Goal: Task Accomplishment & Management: Complete application form

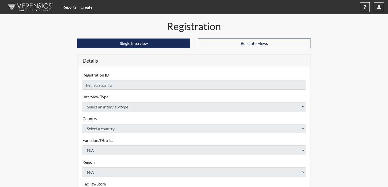
checkbox input "true"
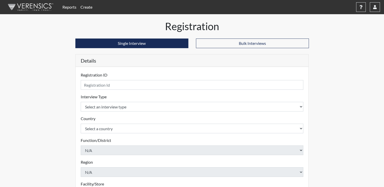
click at [85, 7] on link "Create" at bounding box center [86, 7] width 16 height 10
click at [62, 8] on link "Reports" at bounding box center [69, 7] width 18 height 10
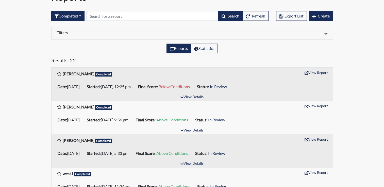
scroll to position [30, 0]
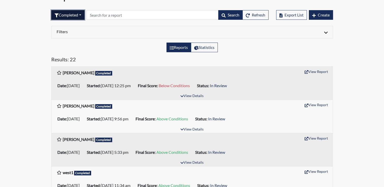
click at [82, 16] on button "Completed" at bounding box center [67, 15] width 33 height 10
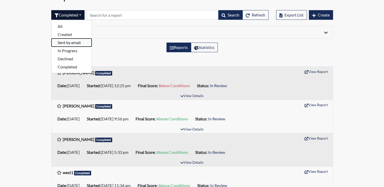
click at [77, 44] on button "Sent by email" at bounding box center [71, 43] width 40 height 8
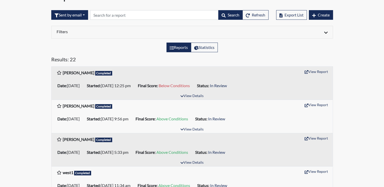
scroll to position [0, 0]
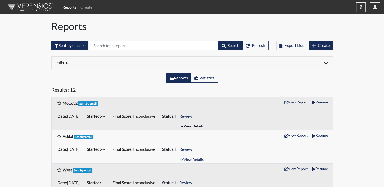
click at [188, 126] on button "View Details" at bounding box center [192, 126] width 28 height 7
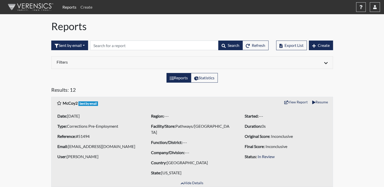
click at [82, 6] on link "Create" at bounding box center [86, 7] width 16 height 10
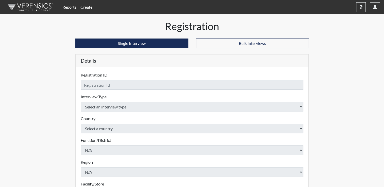
checkbox input "true"
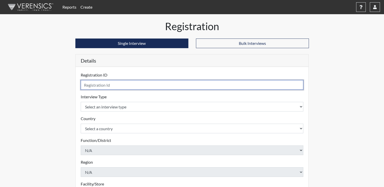
click at [113, 86] on input "text" at bounding box center [192, 85] width 223 height 10
type input "McCoy3"
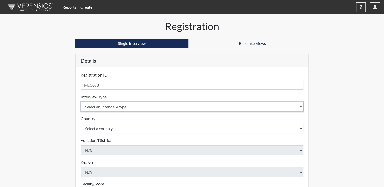
click at [300, 105] on select "Select an interview type Corrections Pre-Employment" at bounding box center [192, 107] width 223 height 10
select select "ff733e93-e1bf-11ea-9c9f-0eff0cf7eb8f"
click at [81, 102] on select "Select an interview type Corrections Pre-Employment" at bounding box center [192, 107] width 223 height 10
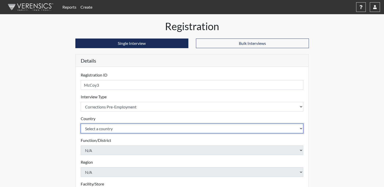
click at [299, 129] on select "Select a country [GEOGRAPHIC_DATA] [GEOGRAPHIC_DATA]" at bounding box center [192, 129] width 223 height 10
select select "united-states-of-[GEOGRAPHIC_DATA]"
click at [81, 124] on select "Select a country [GEOGRAPHIC_DATA] [GEOGRAPHIC_DATA]" at bounding box center [192, 129] width 223 height 10
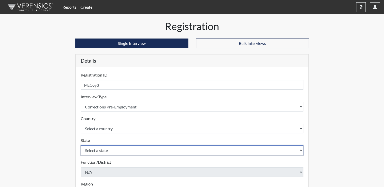
click at [270, 151] on select "Select a state [US_STATE] [US_STATE] [US_STATE] [US_STATE] [US_STATE] [US_STATE…" at bounding box center [192, 151] width 223 height 10
select select "OH"
click at [267, 153] on select "Select a state [US_STATE] [US_STATE] [US_STATE] [US_STATE] [US_STATE] [US_STATE…" at bounding box center [192, 151] width 223 height 10
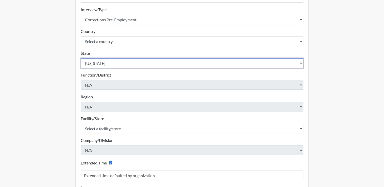
scroll to position [89, 0]
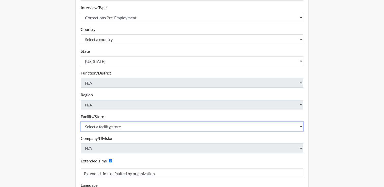
click at [300, 125] on select "Select a facility/store ADAPT CCC Pathways/[GEOGRAPHIC_DATA] TCC" at bounding box center [192, 127] width 223 height 10
select select "499924ce-c497-41a4-a2b5-fe0fdad3d01f"
click at [81, 122] on select "Select a facility/store ADAPT CCC Pathways/[GEOGRAPHIC_DATA] TCC" at bounding box center [192, 127] width 223 height 10
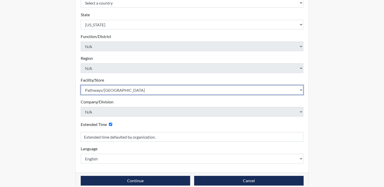
scroll to position [133, 0]
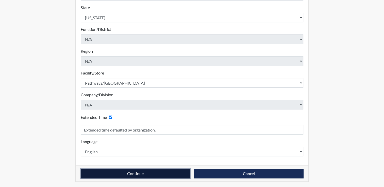
click at [143, 173] on button "Continue" at bounding box center [135, 174] width 109 height 10
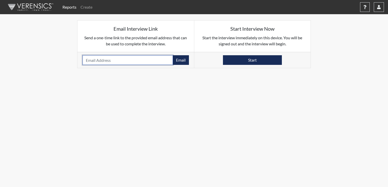
click at [148, 62] on input "email" at bounding box center [127, 60] width 90 height 10
click at [110, 60] on input "[DOMAIN_NAME]" at bounding box center [127, 60] width 90 height 10
type input "[EMAIL_ADDRESS][DOMAIN_NAME]"
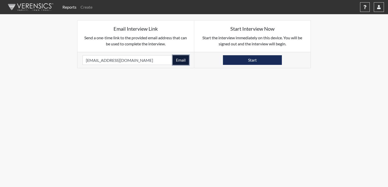
click at [183, 58] on button "Email" at bounding box center [180, 60] width 16 height 10
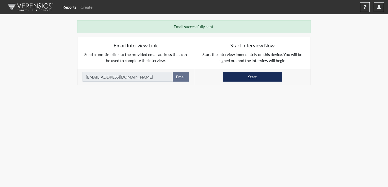
click at [71, 7] on link "Reports" at bounding box center [69, 7] width 18 height 10
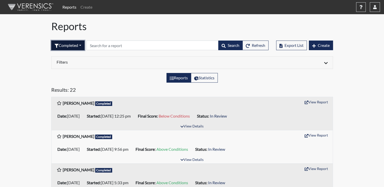
click at [81, 47] on button "Completed" at bounding box center [67, 46] width 33 height 10
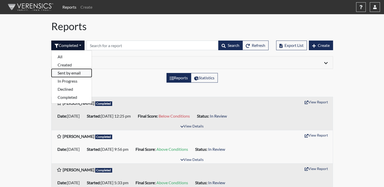
click at [74, 72] on button "Sent by email" at bounding box center [71, 73] width 40 height 8
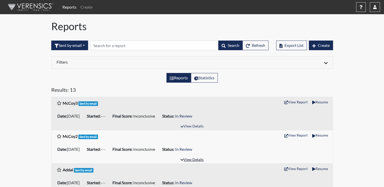
click at [187, 159] on button "View Details" at bounding box center [192, 160] width 28 height 7
